Goal: Transaction & Acquisition: Purchase product/service

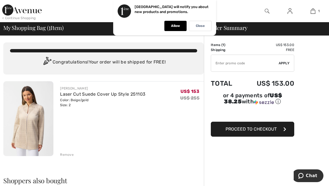
type input "SALEAVENUE"
type input "NEW15"
type input "SALEAVENUE"
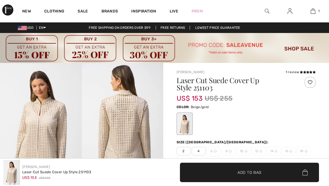
checkbox input "true"
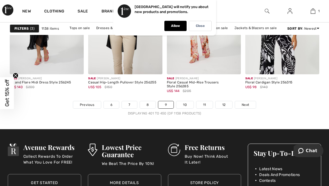
scroll to position [2245, 0]
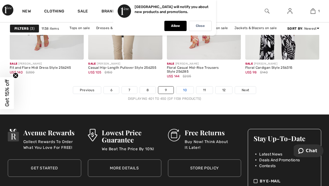
click at [182, 92] on link "10" at bounding box center [184, 90] width 17 height 7
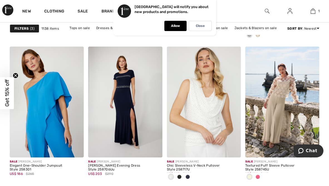
scroll to position [2016, 0]
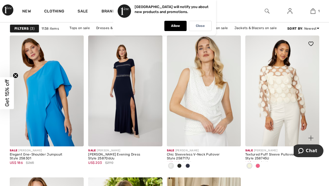
click at [283, 100] on img at bounding box center [282, 91] width 74 height 111
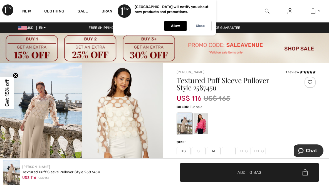
click at [202, 129] on div at bounding box center [200, 124] width 14 height 21
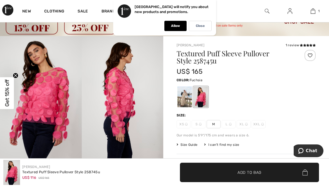
scroll to position [23, 0]
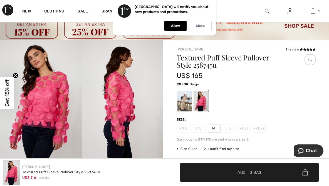
click at [181, 104] on div at bounding box center [184, 101] width 14 height 21
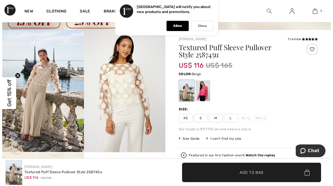
scroll to position [39, 0]
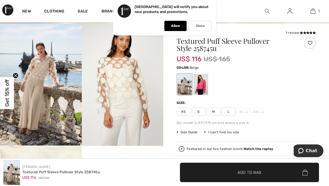
click at [41, 83] on img at bounding box center [41, 85] width 82 height 122
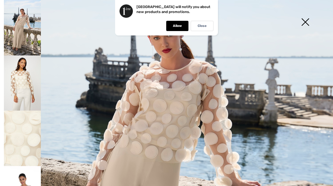
scroll to position [62, 0]
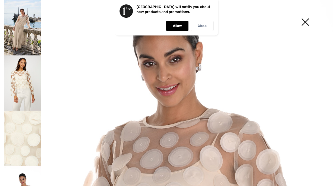
click at [27, 120] on img at bounding box center [22, 139] width 37 height 56
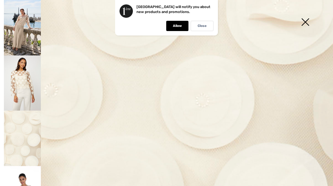
click at [21, 93] on img at bounding box center [22, 84] width 37 height 56
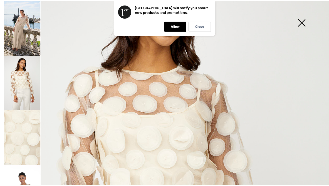
scroll to position [64, 0]
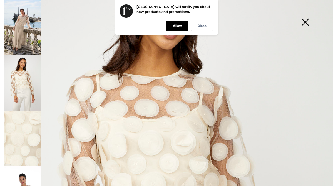
click at [309, 20] on img at bounding box center [305, 22] width 28 height 29
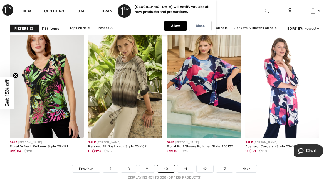
scroll to position [2195, 0]
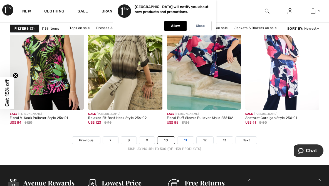
click at [184, 141] on link "11" at bounding box center [185, 140] width 16 height 7
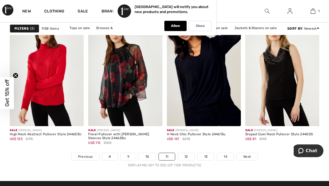
scroll to position [2190, 0]
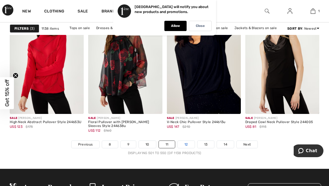
click at [181, 144] on link "12" at bounding box center [185, 144] width 17 height 7
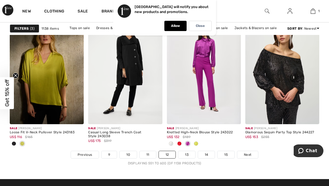
scroll to position [2192, 0]
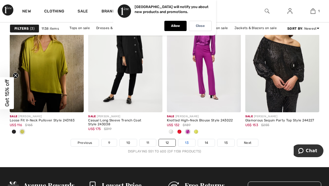
click at [190, 141] on link "13" at bounding box center [186, 142] width 17 height 7
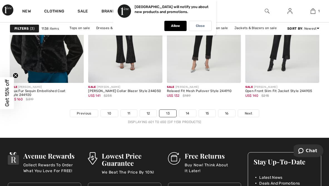
scroll to position [2261, 0]
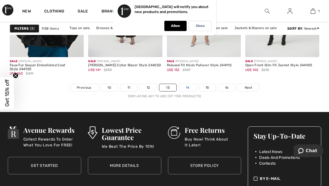
click at [186, 84] on link "14" at bounding box center [187, 87] width 17 height 7
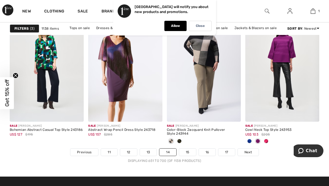
scroll to position [2186, 0]
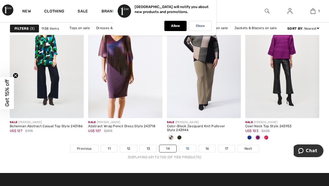
click at [186, 148] on link "15" at bounding box center [187, 148] width 17 height 7
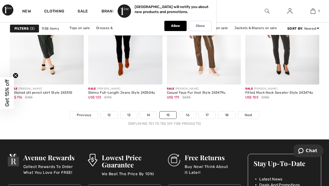
scroll to position [2231, 0]
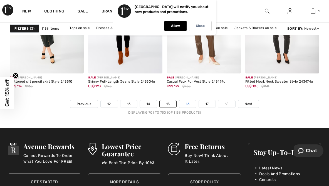
click at [190, 105] on link "16" at bounding box center [187, 104] width 17 height 7
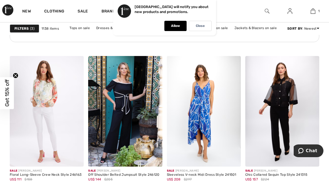
scroll to position [715, 0]
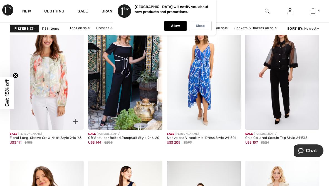
click at [53, 81] on img at bounding box center [47, 74] width 74 height 111
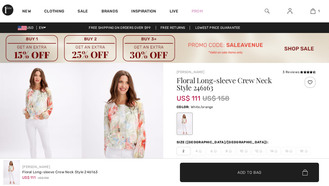
checkbox input "true"
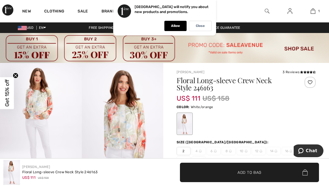
click at [117, 128] on img at bounding box center [123, 124] width 82 height 122
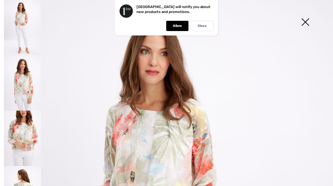
click at [28, 131] on img at bounding box center [22, 139] width 37 height 56
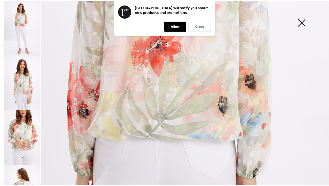
scroll to position [230, 0]
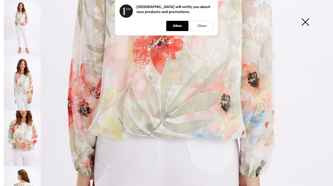
click at [22, 134] on img at bounding box center [22, 139] width 37 height 56
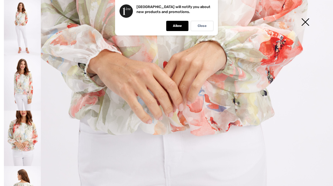
click at [29, 81] on img at bounding box center [22, 84] width 37 height 56
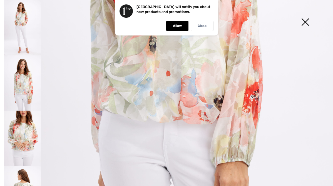
click at [305, 22] on img at bounding box center [305, 22] width 28 height 29
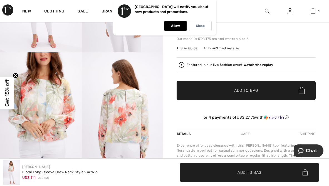
scroll to position [162, 0]
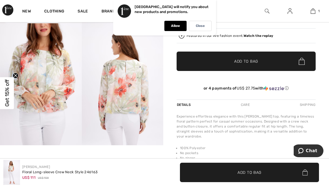
click at [265, 175] on span "✔ Added to Bag Add to Bag" at bounding box center [249, 172] width 139 height 19
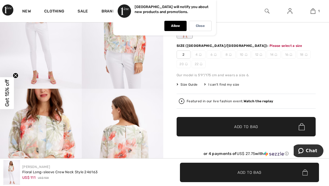
scroll to position [96, 0]
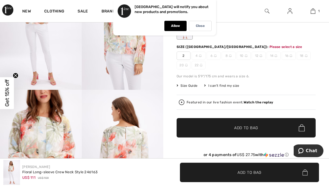
click at [236, 129] on span "Add to Bag" at bounding box center [246, 128] width 24 height 6
click at [180, 54] on span "2" at bounding box center [183, 56] width 14 height 8
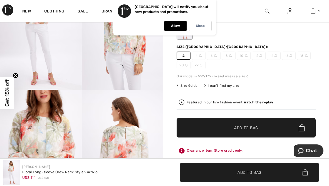
click at [215, 130] on span "✔ Added to Bag Add to Bag" at bounding box center [245, 127] width 139 height 19
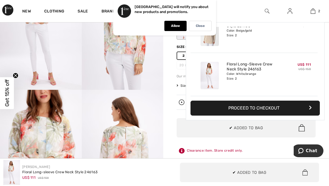
scroll to position [0, 0]
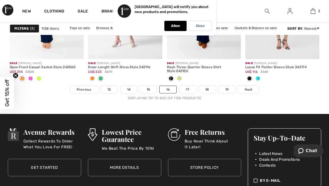
scroll to position [2260, 0]
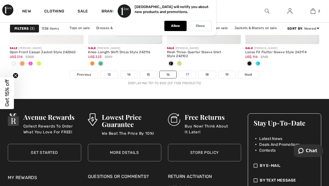
click at [188, 73] on link "17" at bounding box center [187, 74] width 17 height 7
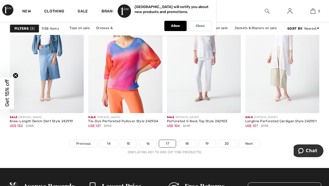
scroll to position [2199, 0]
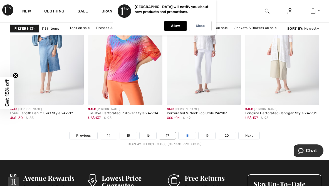
click at [183, 138] on link "18" at bounding box center [186, 135] width 17 height 7
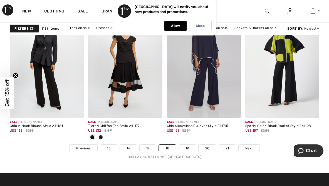
scroll to position [2209, 0]
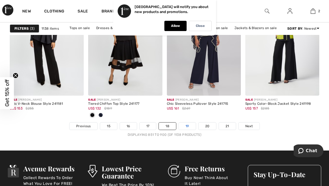
click at [189, 127] on link "19" at bounding box center [187, 126] width 17 height 7
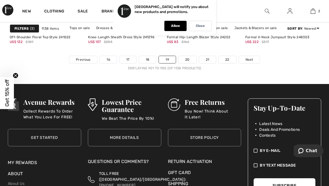
scroll to position [2287, 0]
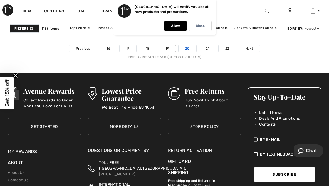
click at [191, 49] on link "20" at bounding box center [187, 48] width 18 height 7
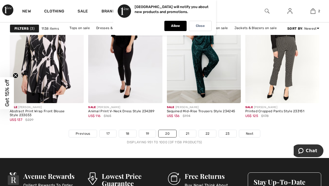
scroll to position [2205, 0]
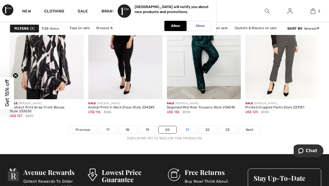
click at [190, 130] on link "21" at bounding box center [187, 129] width 17 height 7
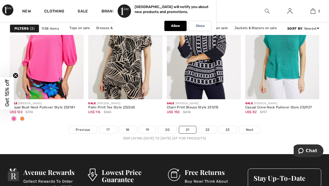
scroll to position [2220, 0]
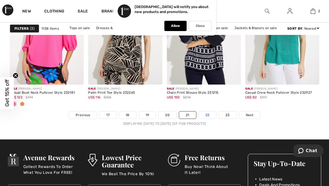
click at [204, 114] on link "22" at bounding box center [207, 115] width 17 height 7
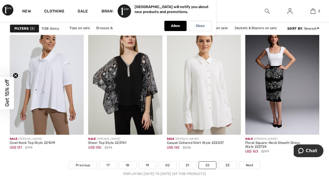
scroll to position [2209, 0]
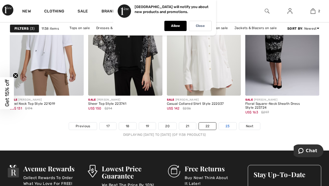
click at [232, 126] on link "23" at bounding box center [227, 126] width 17 height 7
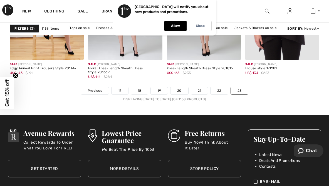
scroll to position [1731, 0]
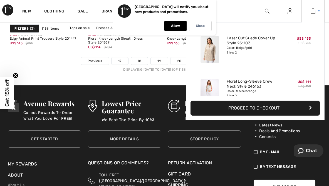
click at [310, 11] on img at bounding box center [312, 11] width 5 height 7
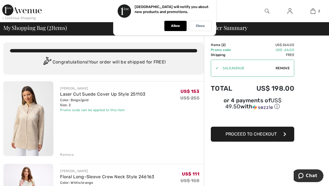
click at [49, 4] on div at bounding box center [126, 11] width 164 height 22
click at [177, 25] on p "Allow" at bounding box center [175, 26] width 9 height 4
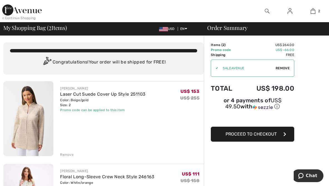
click at [6, 17] on div "< Continue Shopping" at bounding box center [19, 18] width 34 height 5
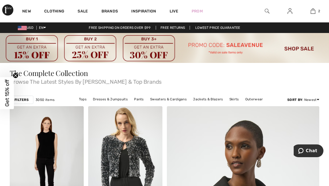
click at [86, 53] on img at bounding box center [164, 48] width 329 height 30
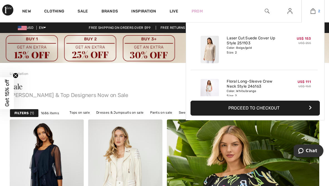
click at [315, 12] on link "2" at bounding box center [312, 11] width 22 height 7
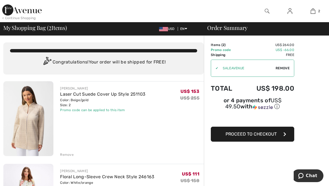
click at [251, 134] on span "Proceed to Checkout" at bounding box center [250, 134] width 51 height 5
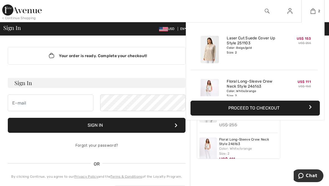
click at [266, 109] on button "Proceed to Checkout" at bounding box center [254, 108] width 129 height 15
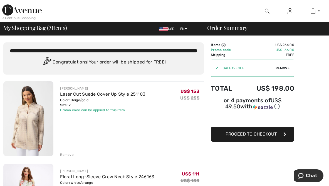
click at [256, 136] on span "Proceed to Checkout" at bounding box center [250, 134] width 51 height 5
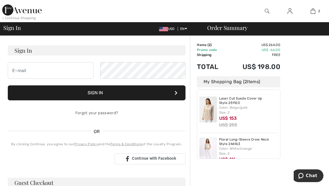
scroll to position [53, 0]
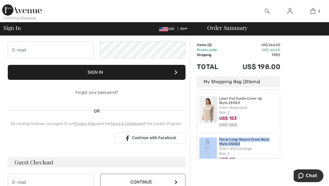
drag, startPoint x: 277, startPoint y: 130, endPoint x: 276, endPoint y: 139, distance: 9.2
click at [276, 139] on div "Laser Cut Suede Cover Up Style 251103 Color: Beige/gold Size: 2 US$ 153 US$ 255…" at bounding box center [238, 124] width 83 height 69
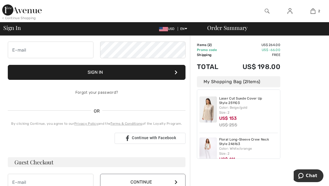
drag, startPoint x: 277, startPoint y: 134, endPoint x: 277, endPoint y: 145, distance: 11.7
click at [277, 145] on div "Laser Cut Suede Cover Up Style 251103 Color: Beige/gold Size: 2 US$ 153 US$ 255…" at bounding box center [238, 124] width 83 height 69
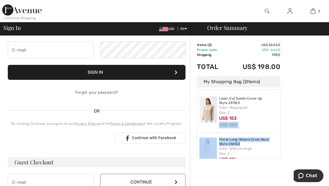
drag, startPoint x: 277, startPoint y: 122, endPoint x: 265, endPoint y: 139, distance: 20.5
click at [276, 137] on div "Laser Cut Suede Cover Up Style 251103 Color: Beige/gold Size: 2 US$ 153 US$ 255…" at bounding box center [238, 124] width 83 height 69
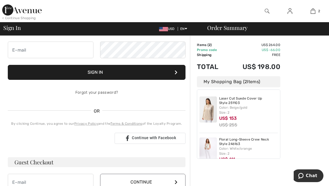
click at [228, 148] on div "Color: White/orange Size: 2" at bounding box center [248, 151] width 59 height 10
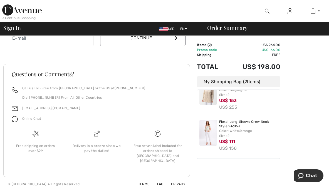
scroll to position [0, 0]
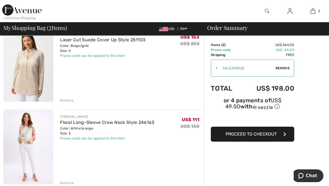
scroll to position [63, 0]
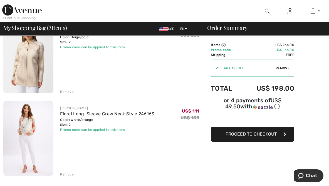
click at [30, 128] on img at bounding box center [28, 138] width 50 height 75
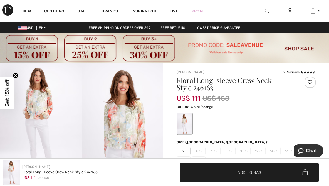
click at [42, 109] on img at bounding box center [41, 124] width 82 height 122
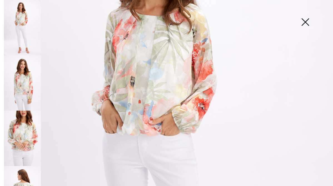
scroll to position [113, 0]
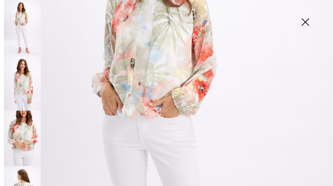
click at [23, 136] on img at bounding box center [22, 139] width 37 height 56
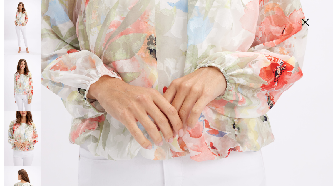
scroll to position [207, 0]
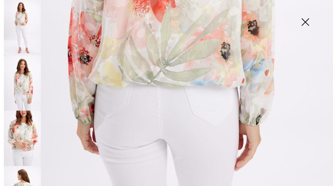
scroll to position [286, 0]
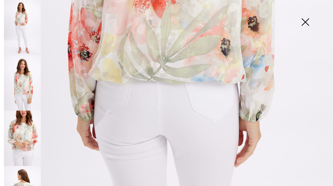
click at [23, 16] on img at bounding box center [22, 28] width 37 height 56
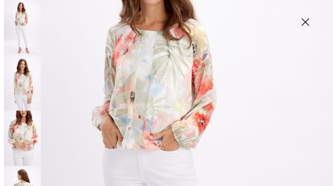
scroll to position [74, 0]
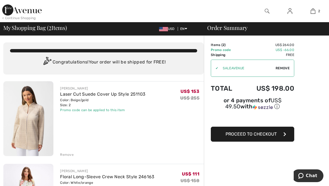
click at [230, 28] on div "Order Summary" at bounding box center [262, 28] width 125 height 6
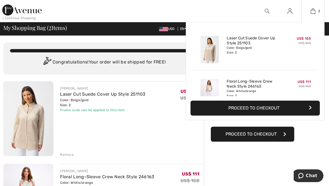
click at [277, 107] on button "Proceed to Checkout" at bounding box center [254, 108] width 129 height 15
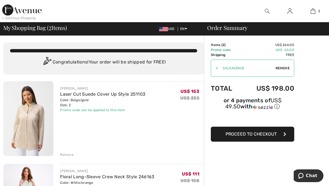
click at [283, 67] on span "Remove" at bounding box center [282, 68] width 14 height 5
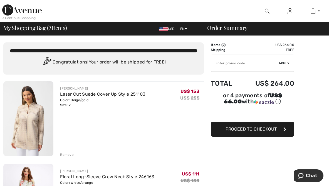
click at [229, 68] on input "TEXT" at bounding box center [244, 63] width 67 height 17
type input "SALEAVENUE"
click at [285, 63] on span "Apply" at bounding box center [283, 63] width 11 height 5
